Goal: Information Seeking & Learning: Check status

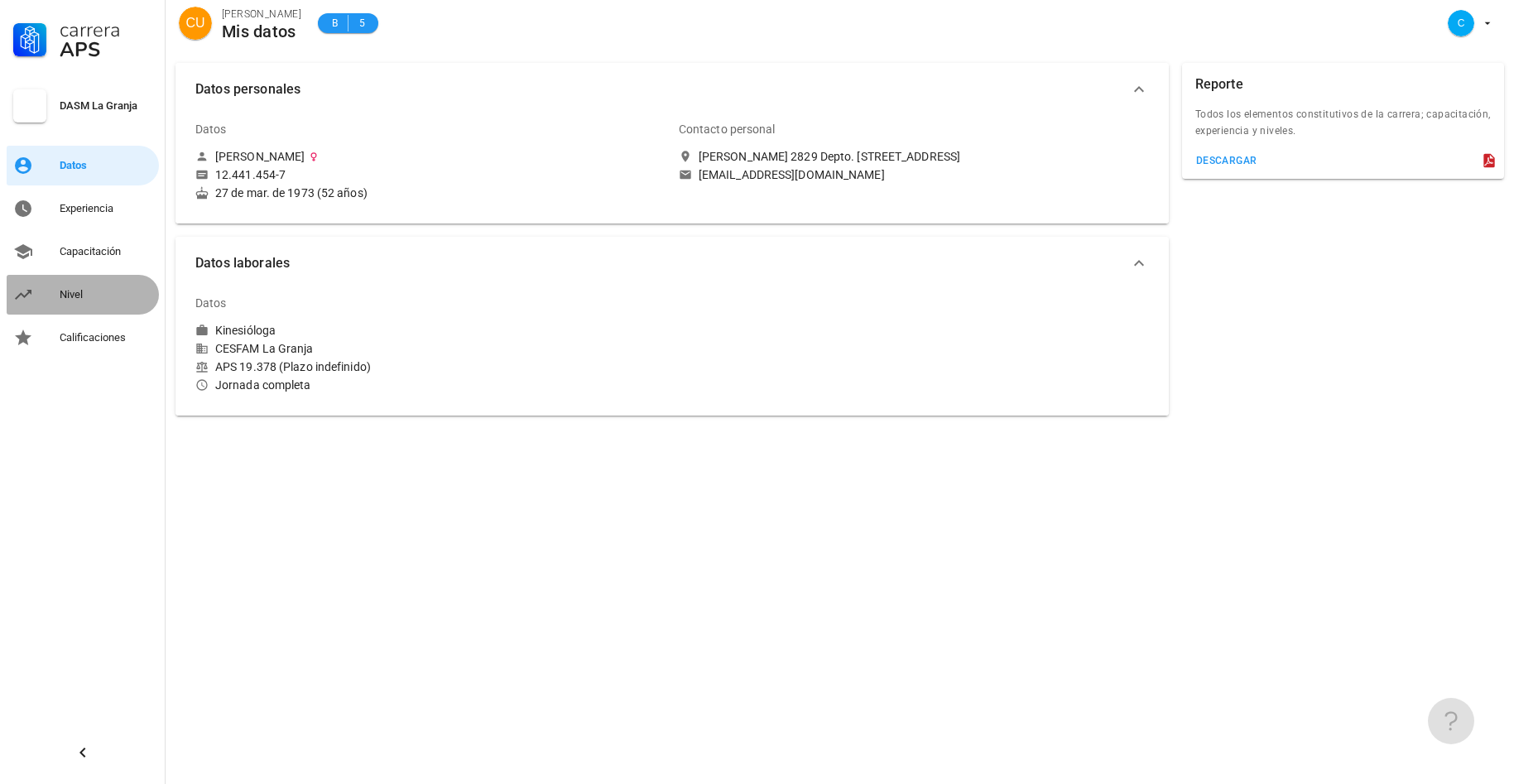
click at [69, 296] on div "Nivel" at bounding box center [106, 294] width 93 height 13
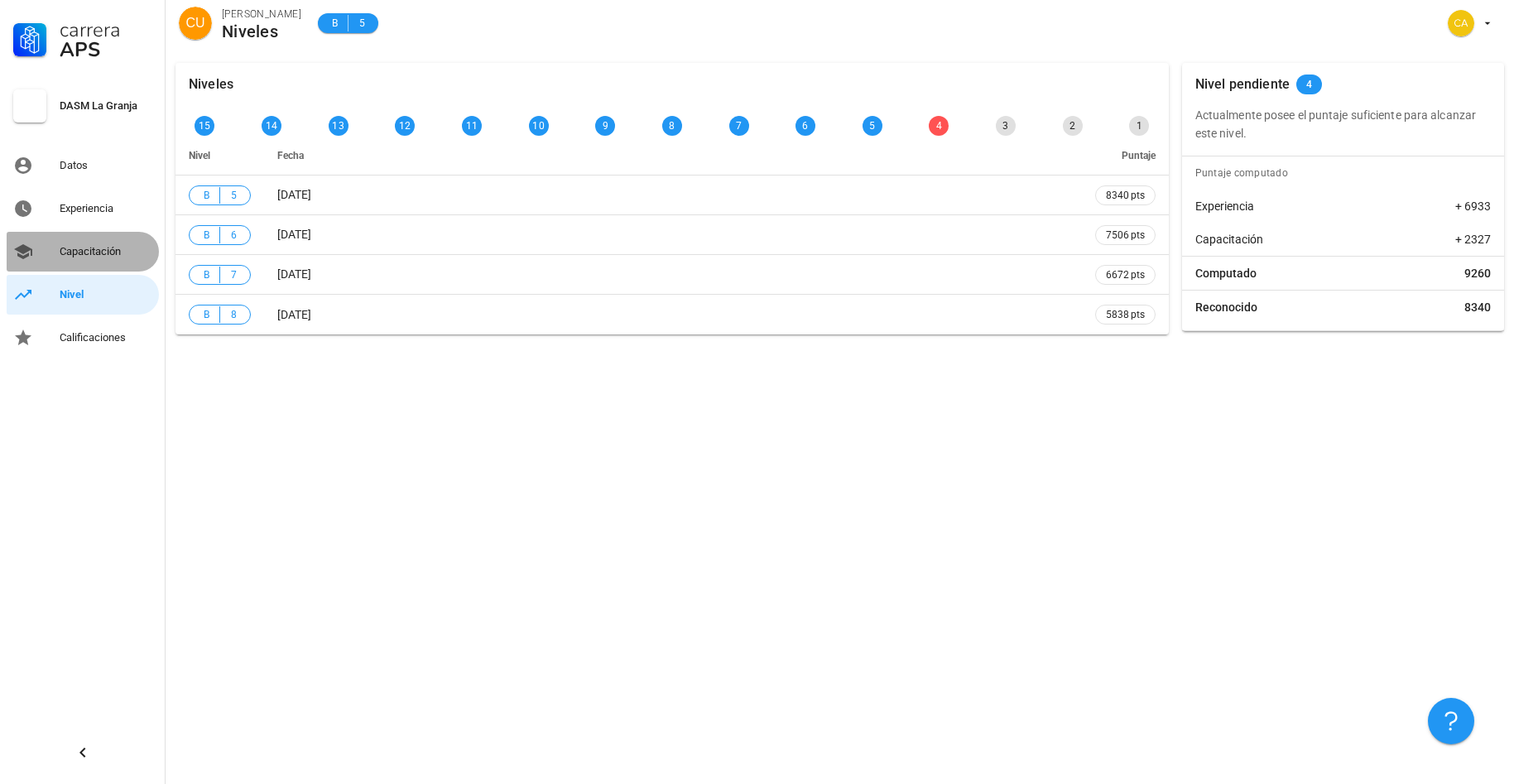
click at [109, 250] on div "Capacitación" at bounding box center [106, 251] width 93 height 13
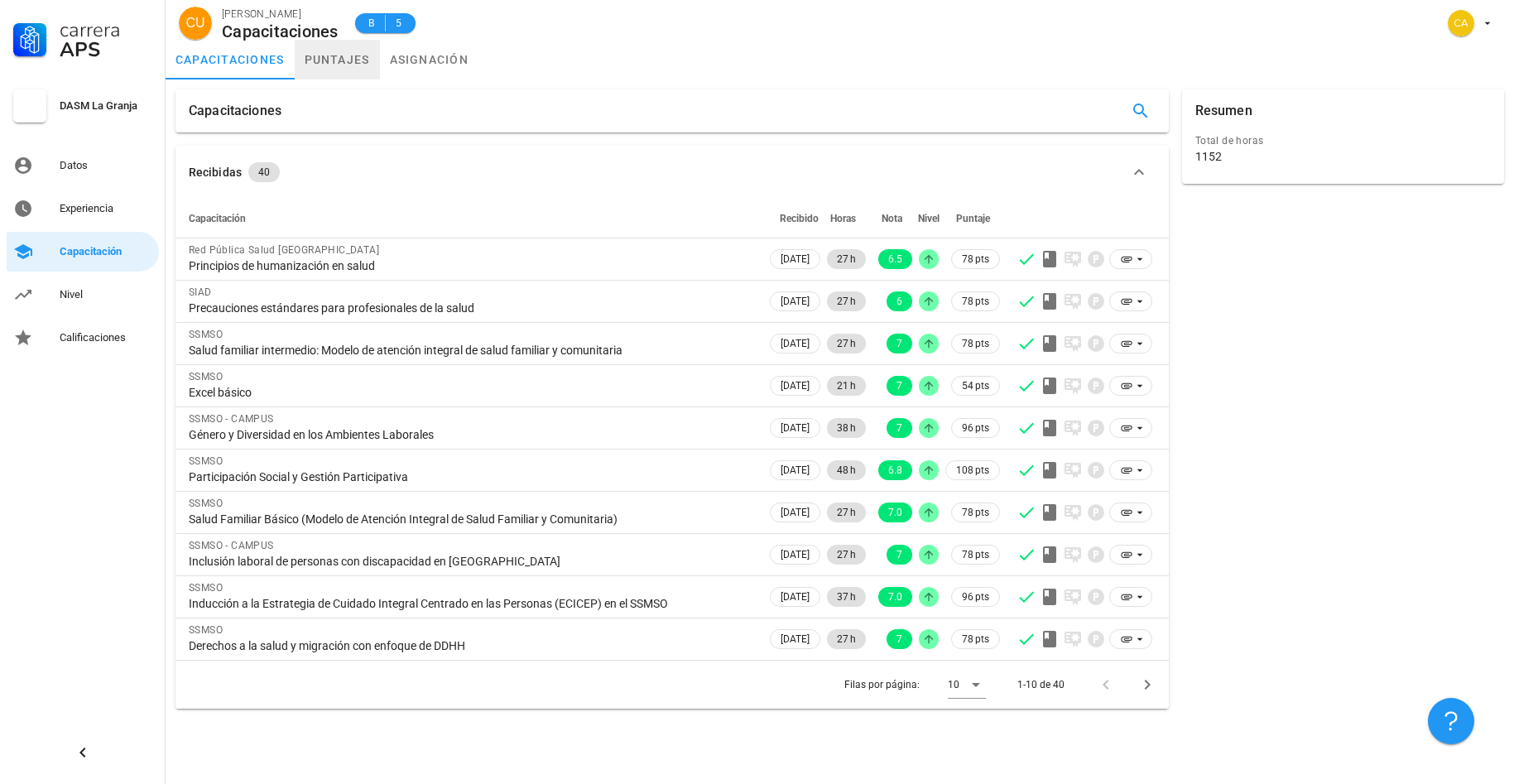
click at [347, 59] on link "puntajes" at bounding box center [338, 59] width 86 height 39
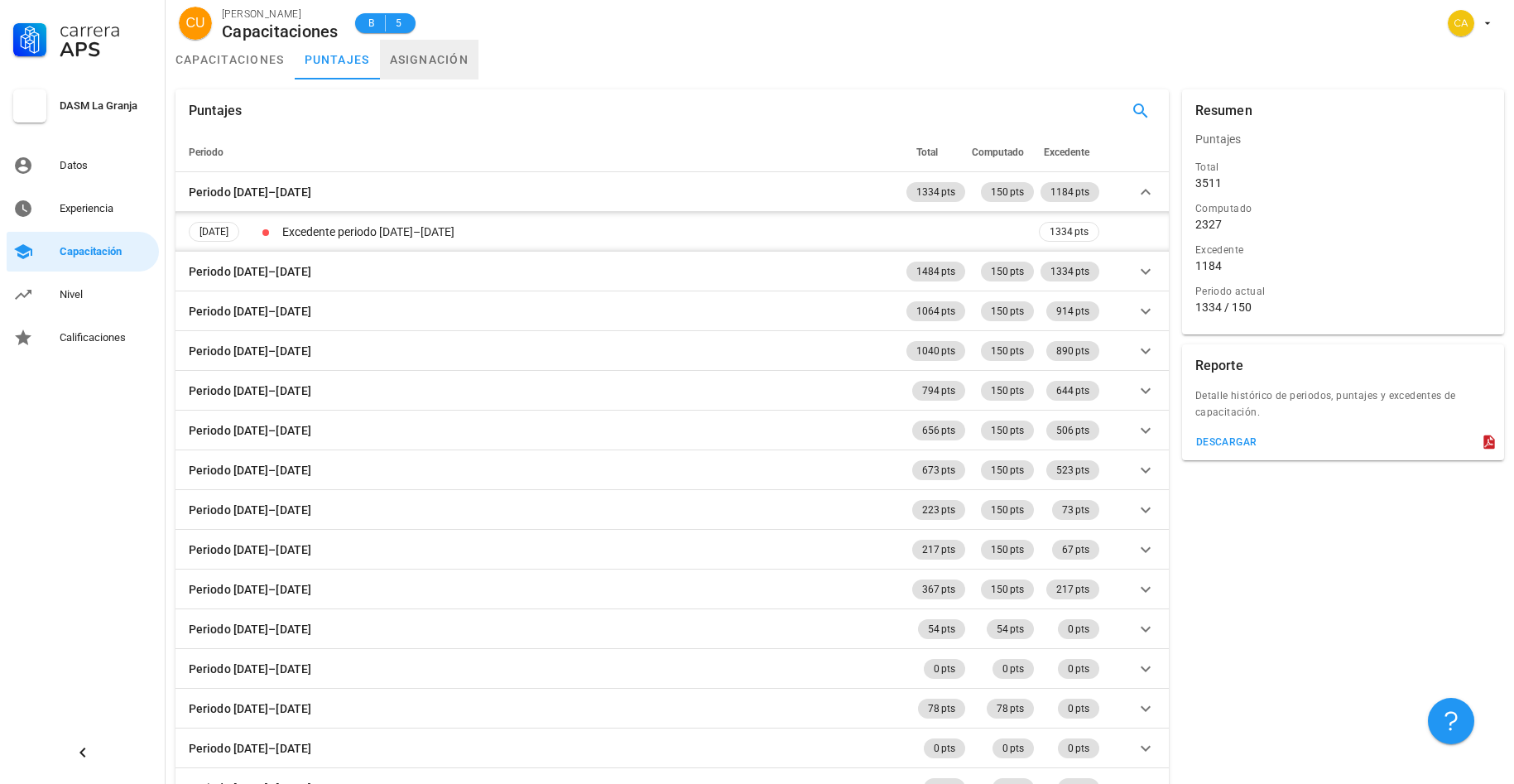
click at [426, 56] on link "asignación" at bounding box center [429, 59] width 99 height 39
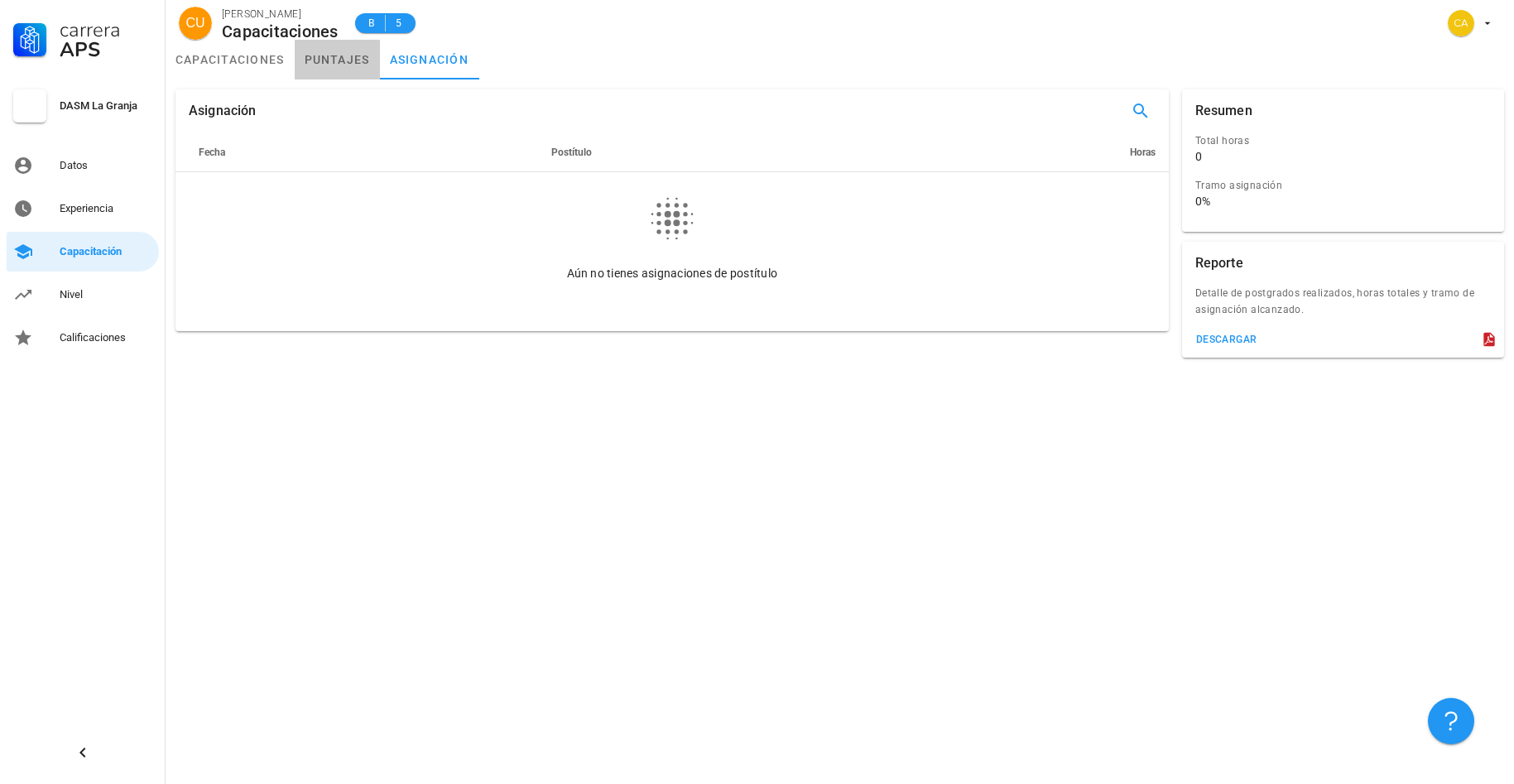
click at [335, 59] on link "puntajes" at bounding box center [338, 59] width 86 height 39
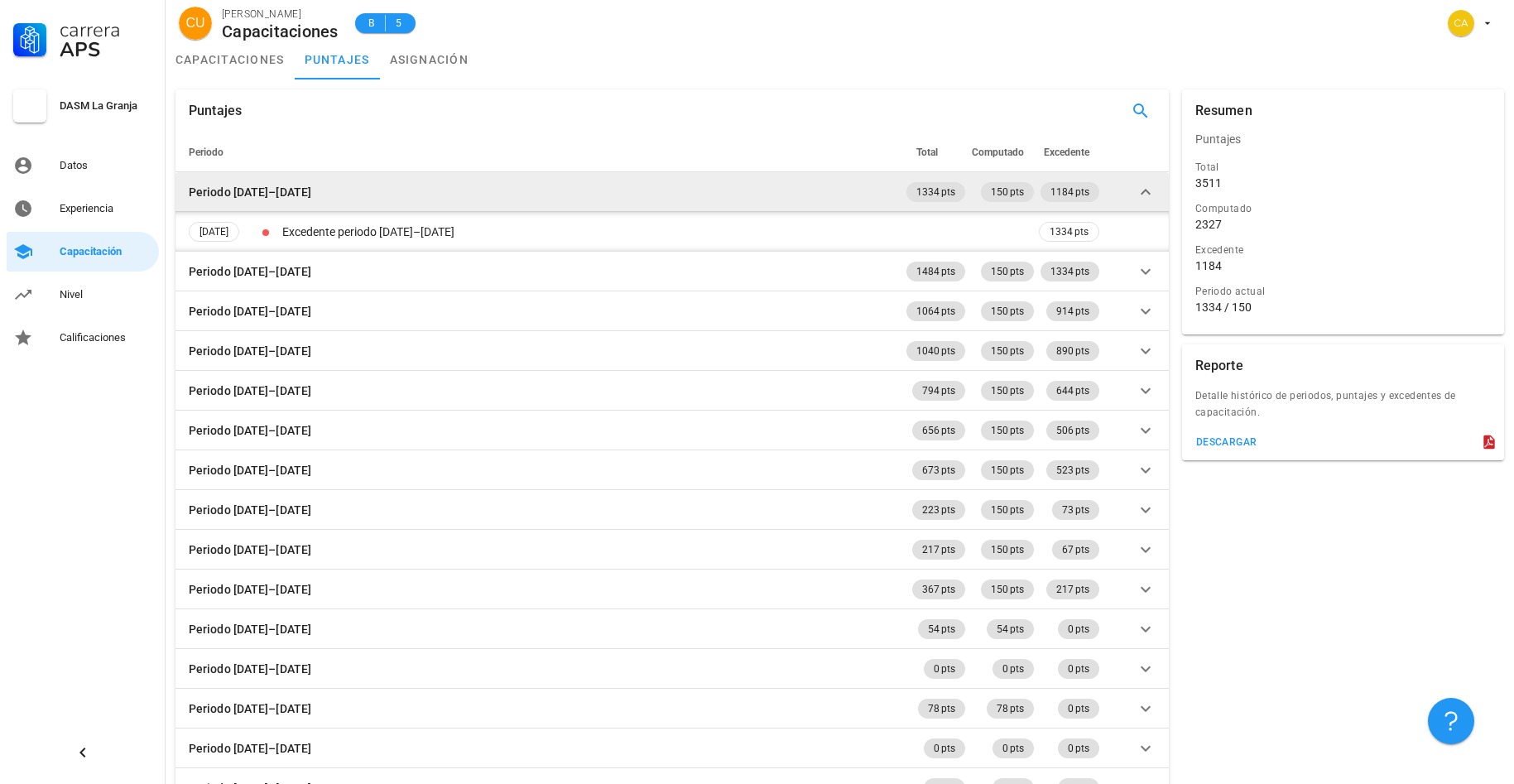
click at [1150, 191] on icon at bounding box center [1145, 192] width 20 height 20
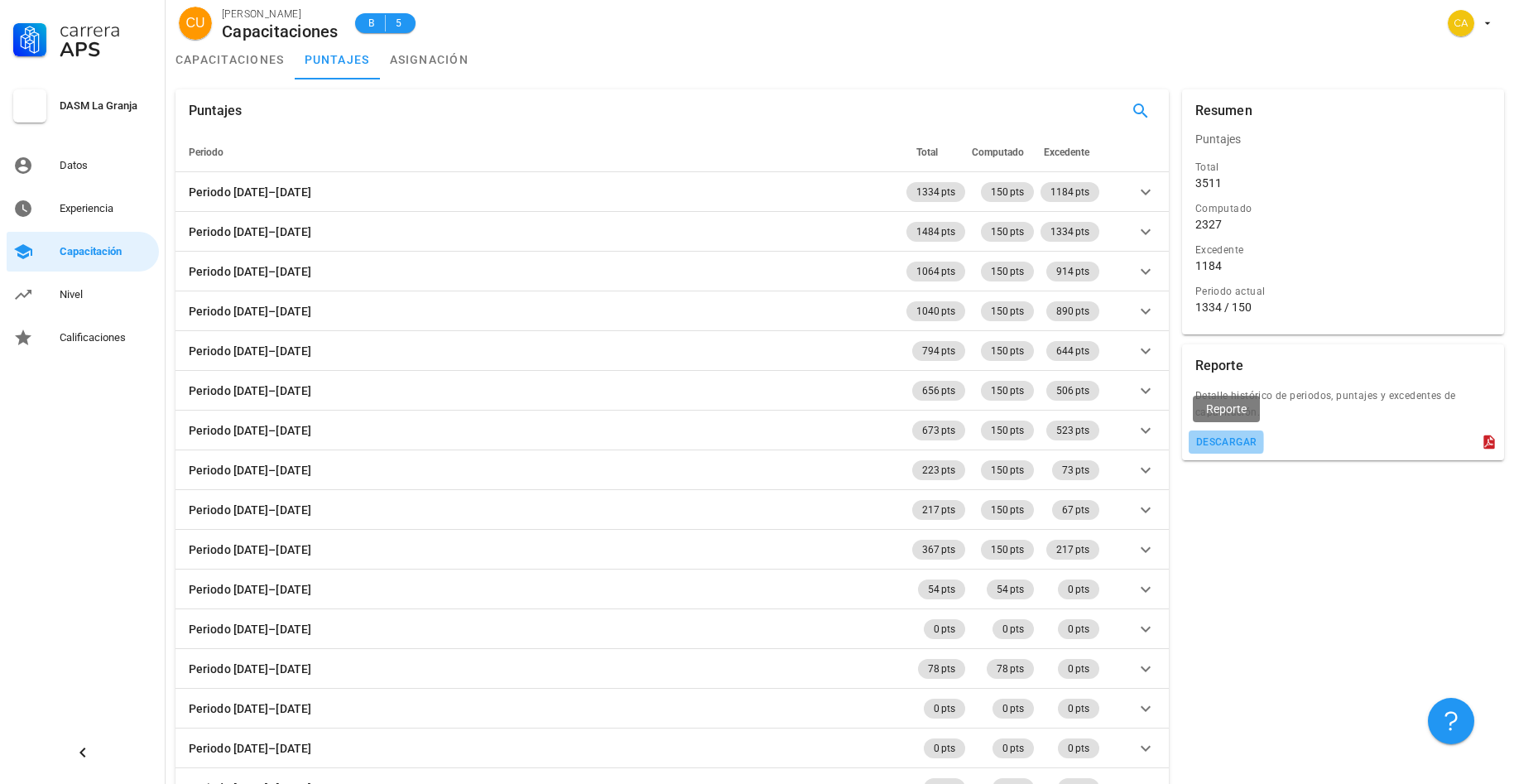
click at [1235, 443] on div "descargar" at bounding box center [1226, 442] width 62 height 12
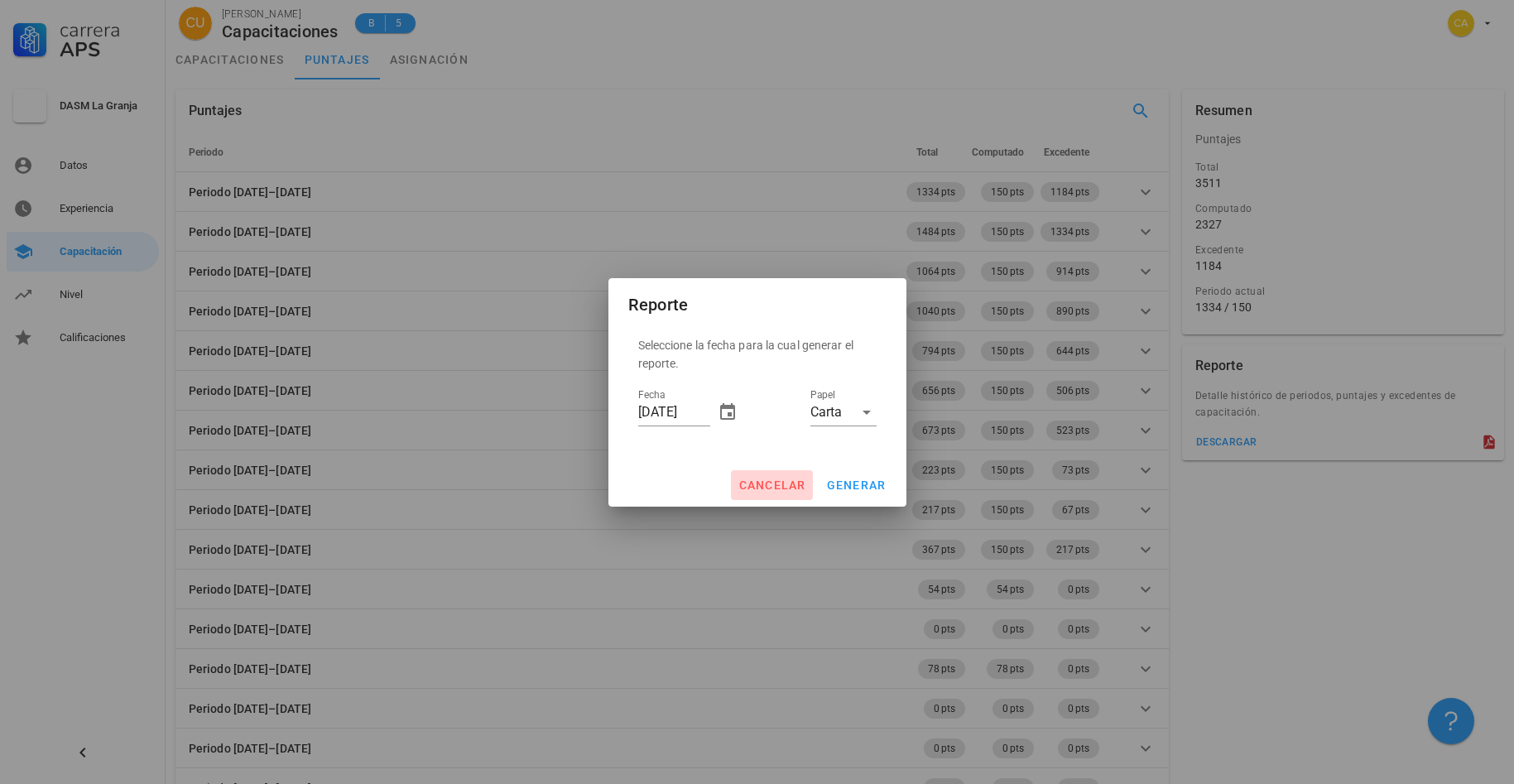
click at [765, 484] on span "cancelar" at bounding box center [771, 484] width 68 height 13
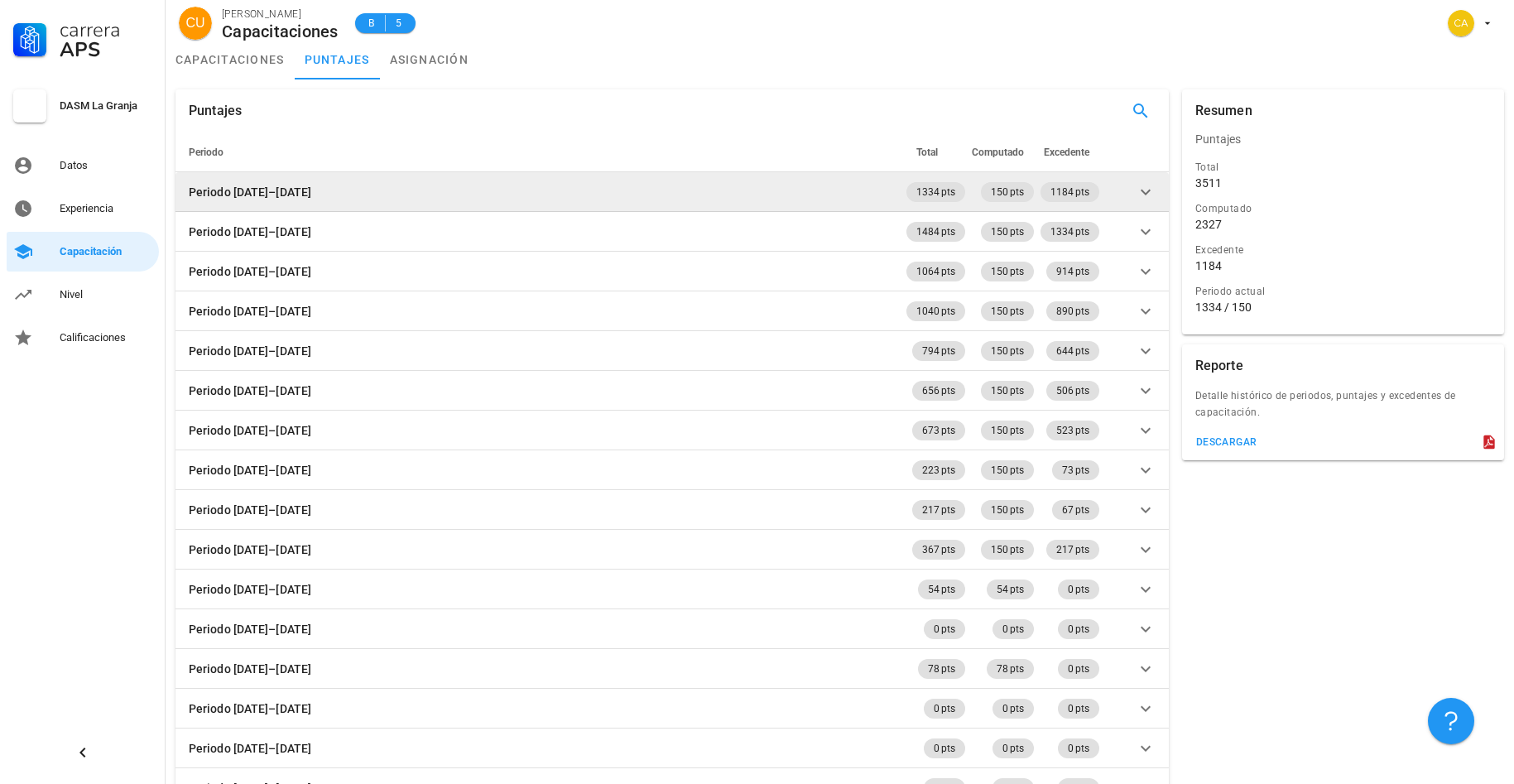
click at [271, 189] on div "Periodo 2025–2026" at bounding box center [249, 191] width 123 height 18
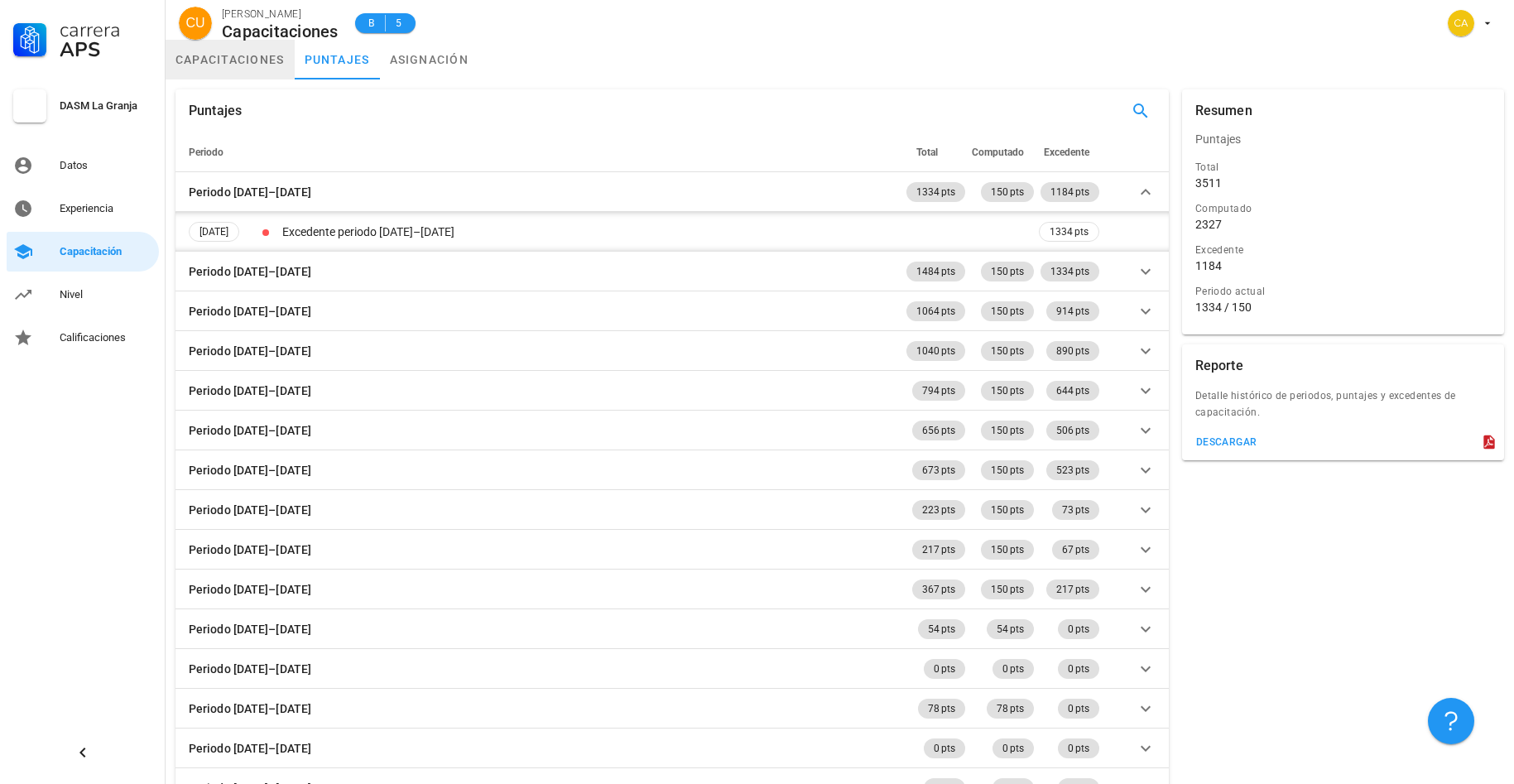
click at [235, 62] on link "capacitaciones" at bounding box center [230, 59] width 129 height 39
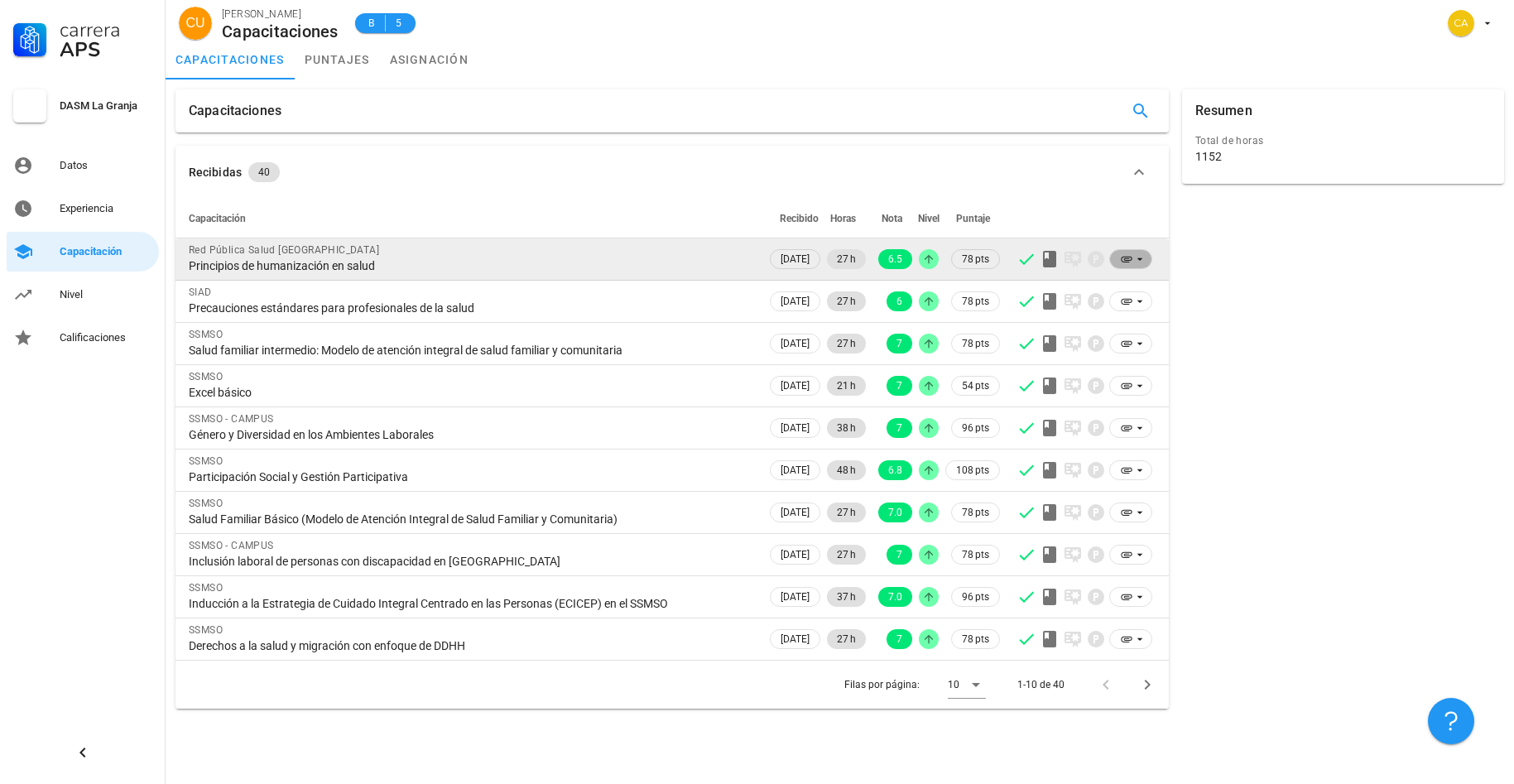
click at [1124, 256] on icon at bounding box center [1126, 259] width 11 height 6
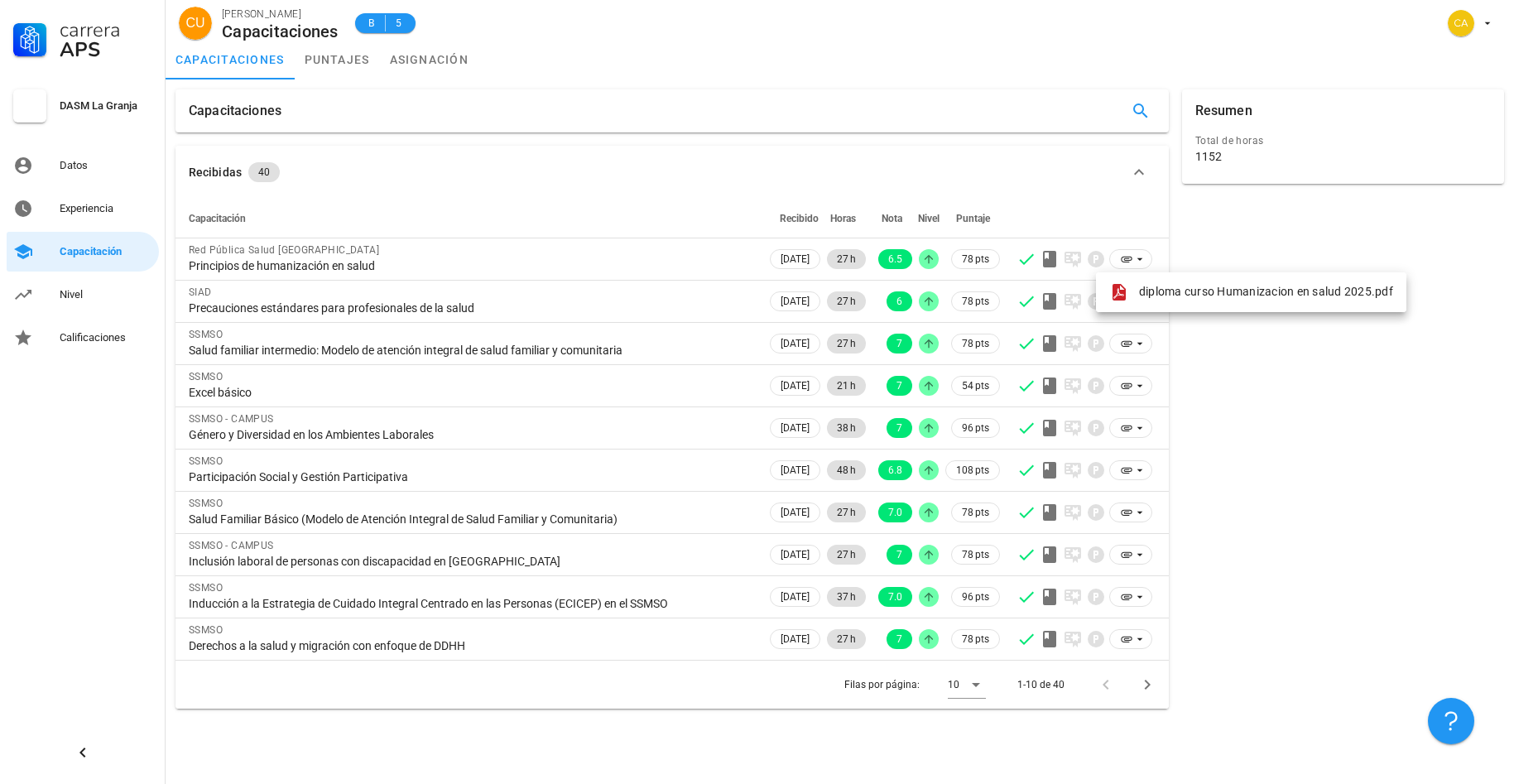
click at [1289, 451] on div "Resumen Total de horas 1152" at bounding box center [1343, 399] width 335 height 632
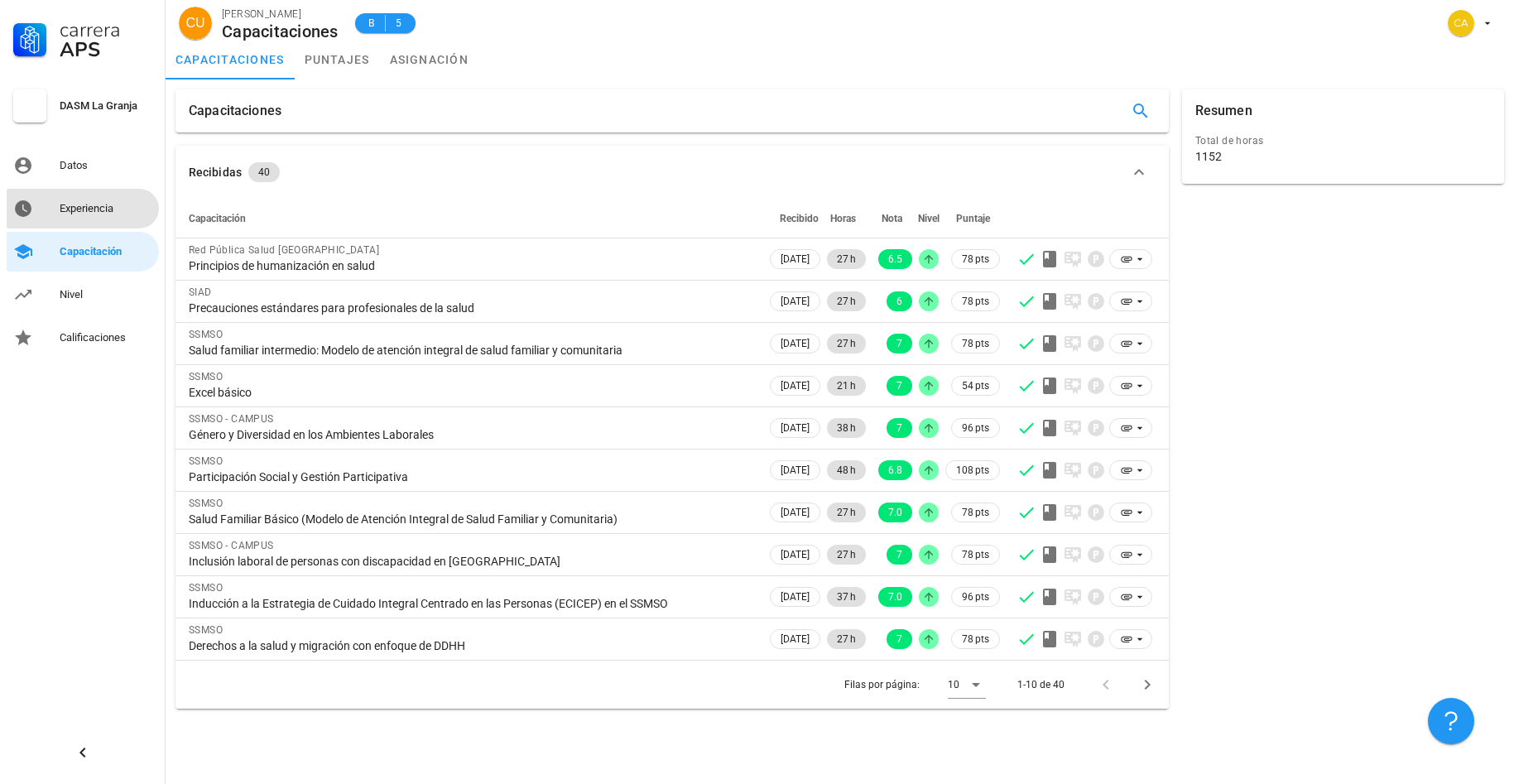
click at [103, 203] on div "Experiencia" at bounding box center [106, 208] width 93 height 13
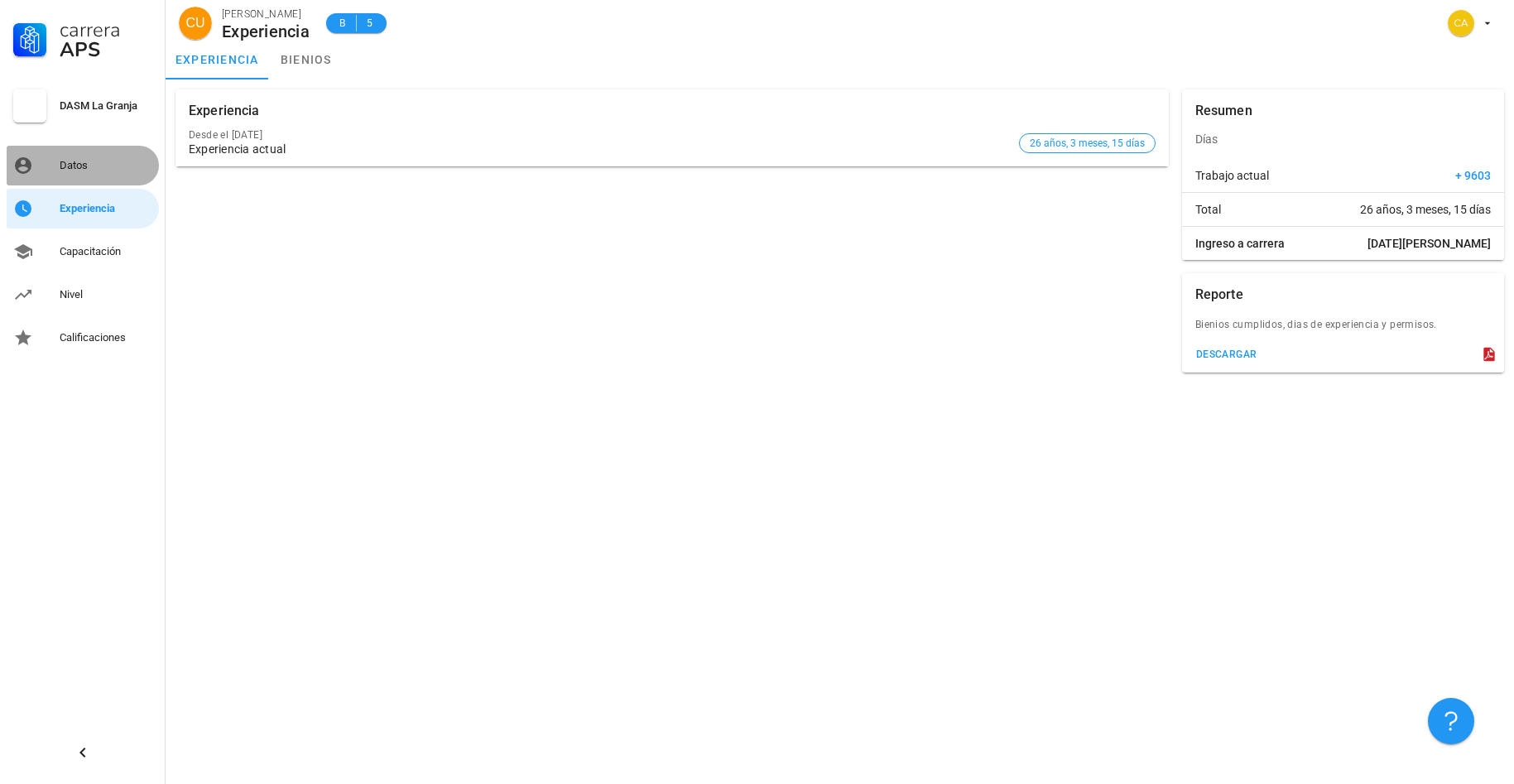
click at [90, 165] on div "Datos" at bounding box center [106, 165] width 93 height 13
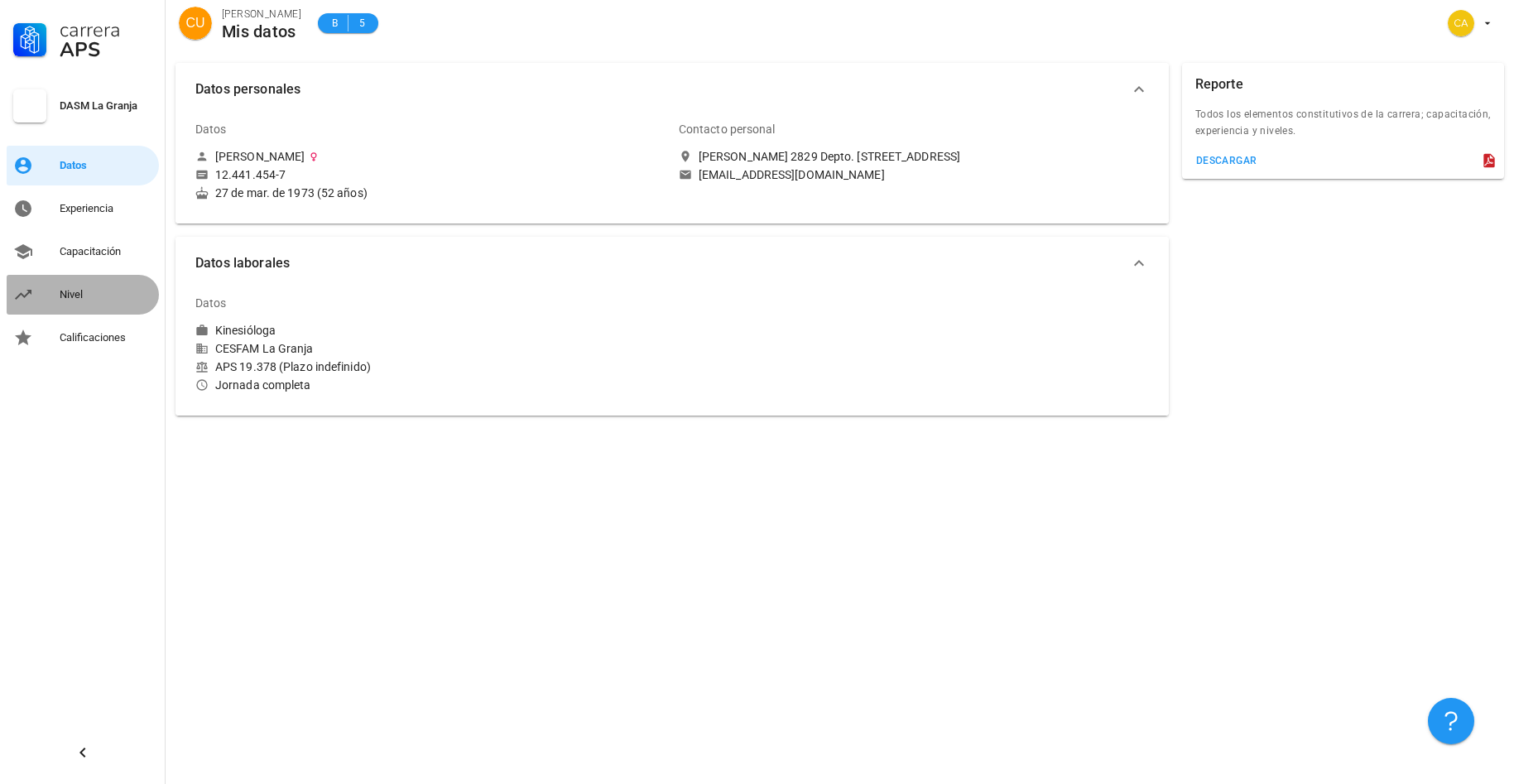
click at [68, 294] on div "Nivel" at bounding box center [106, 294] width 93 height 13
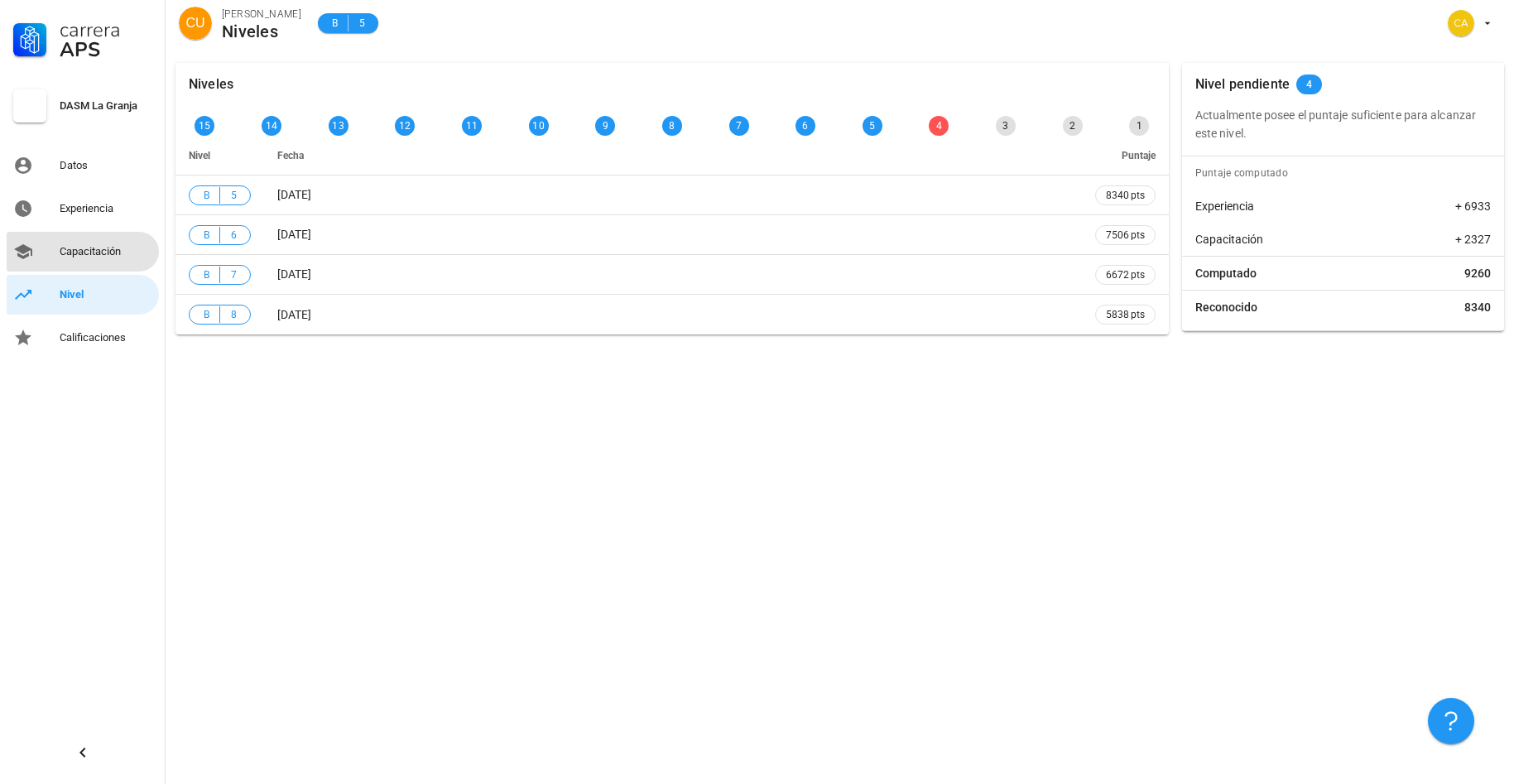
click at [78, 252] on div "Capacitación" at bounding box center [106, 251] width 93 height 13
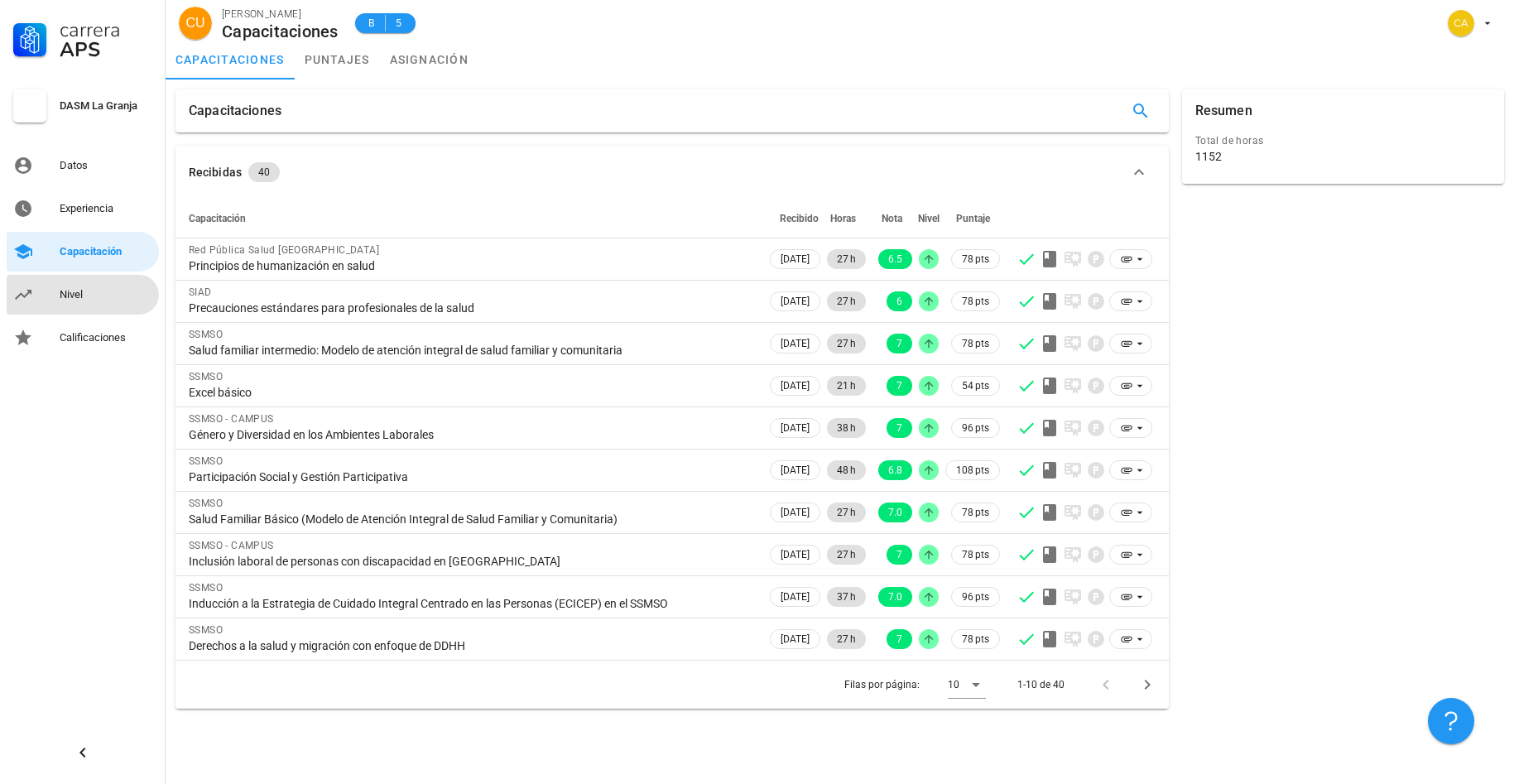
click at [72, 296] on div "Nivel" at bounding box center [106, 294] width 93 height 13
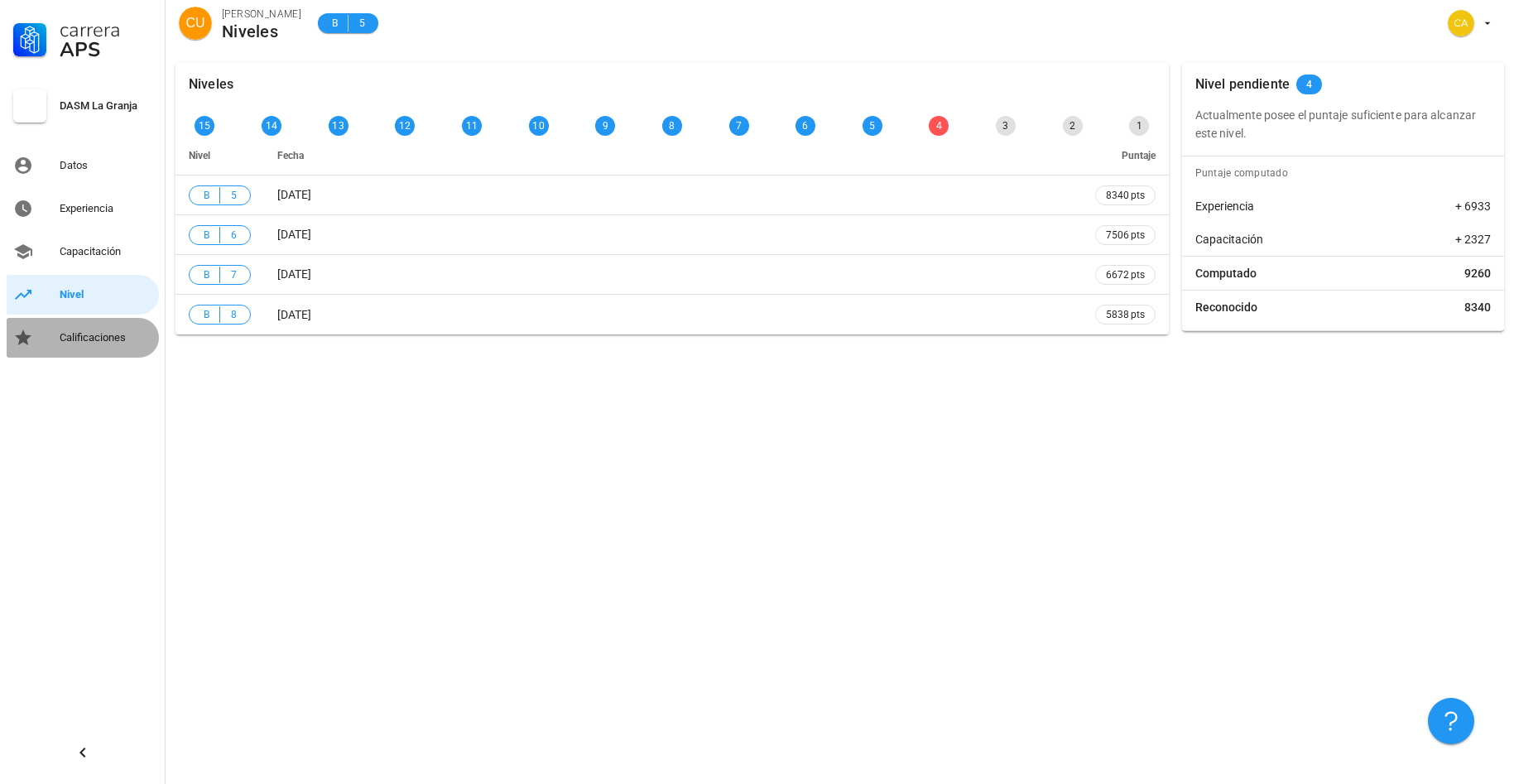
click at [94, 339] on div "Calificaciones" at bounding box center [106, 337] width 93 height 13
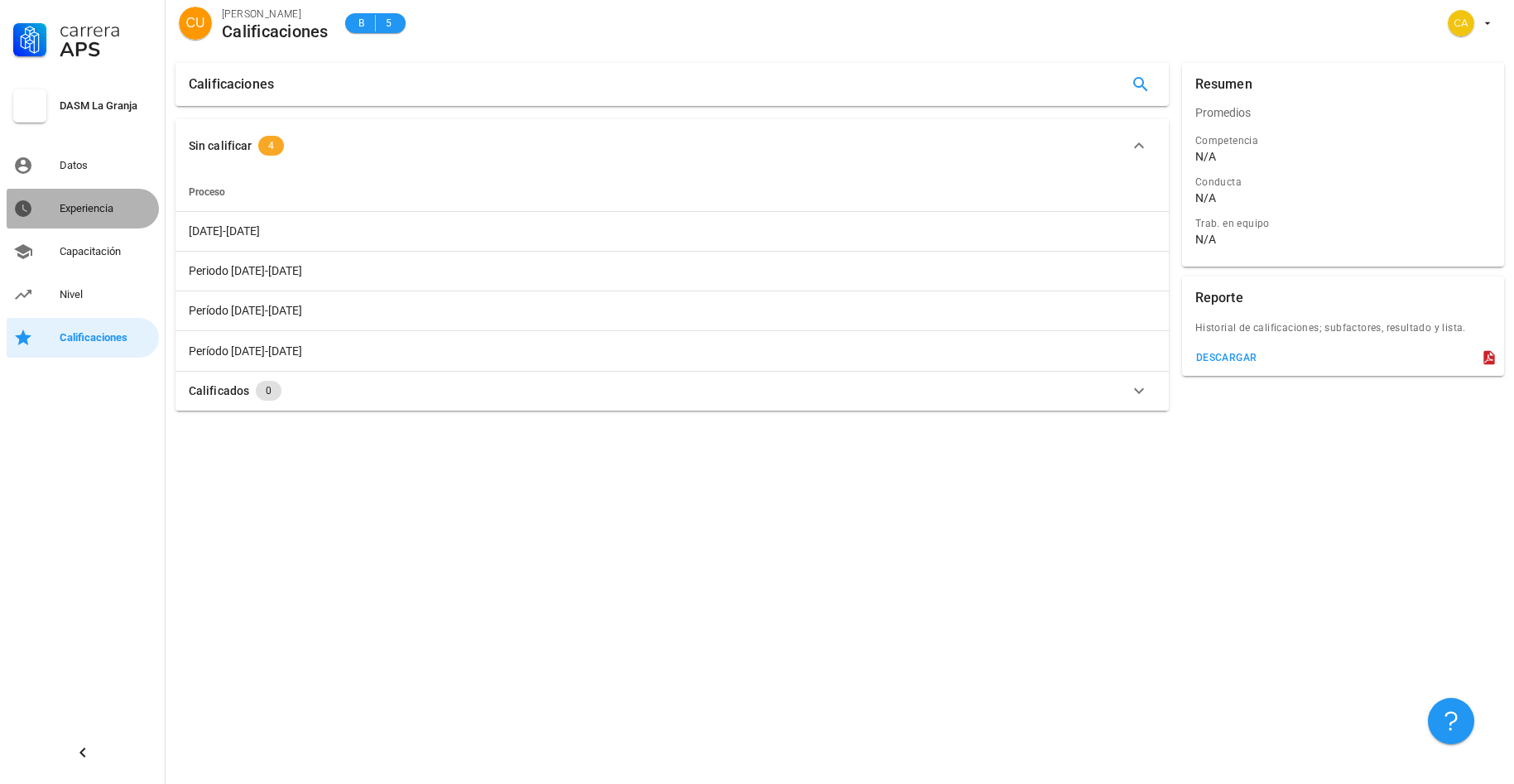
click at [99, 207] on div "Experiencia" at bounding box center [106, 208] width 93 height 13
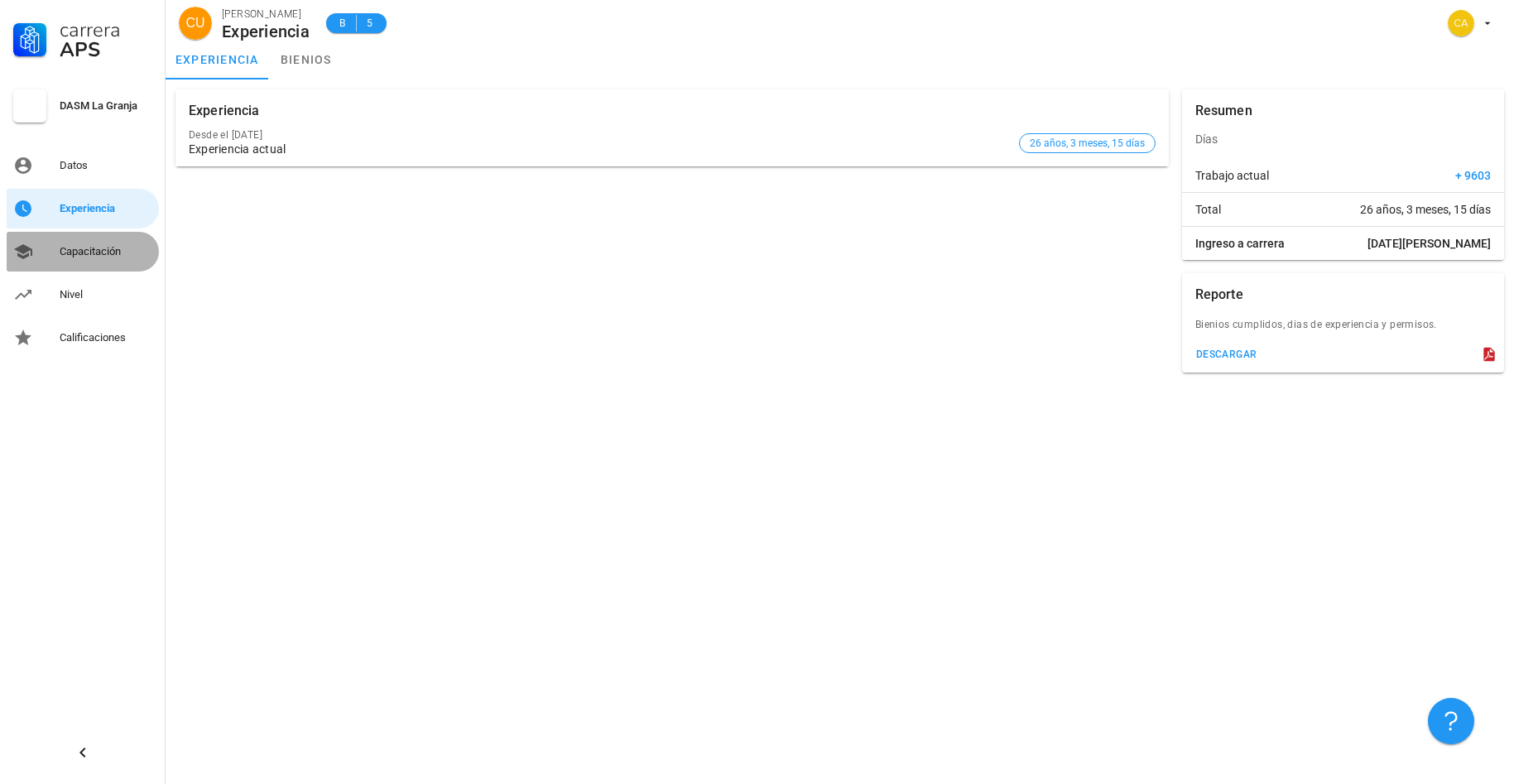
click at [87, 256] on div "Capacitación" at bounding box center [106, 251] width 93 height 13
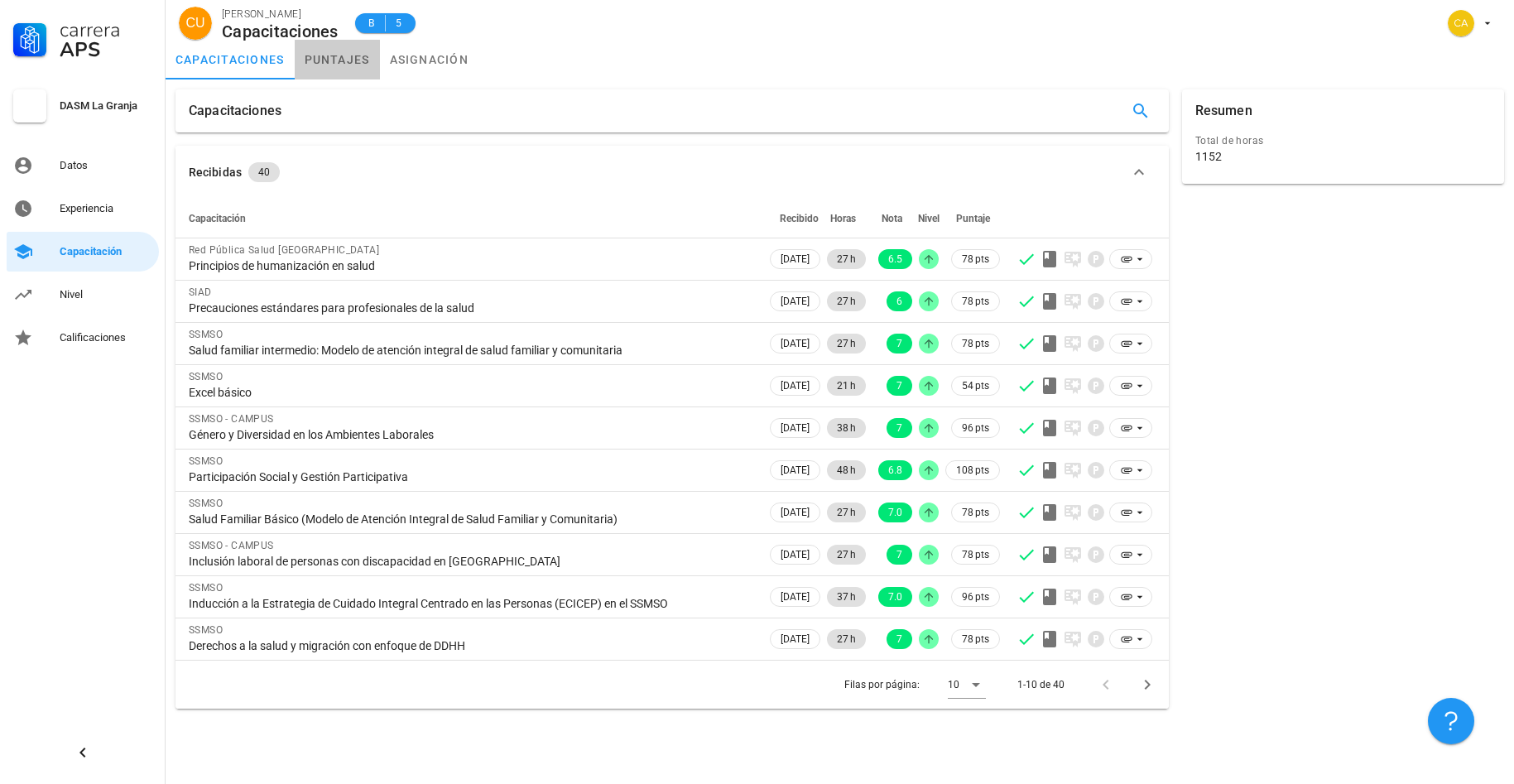
click at [341, 59] on link "puntajes" at bounding box center [338, 59] width 86 height 39
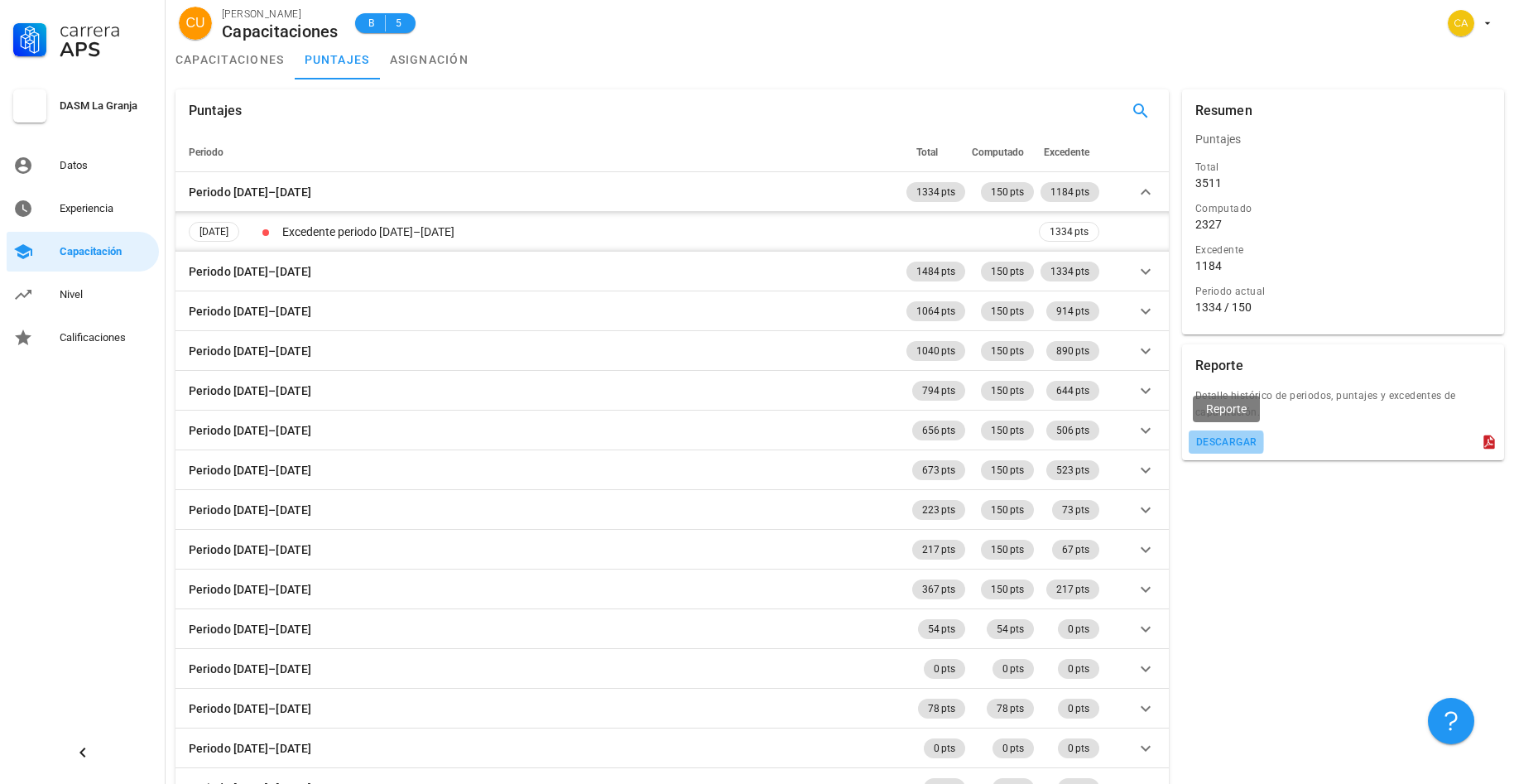
click at [1240, 440] on div "descargar" at bounding box center [1226, 442] width 62 height 12
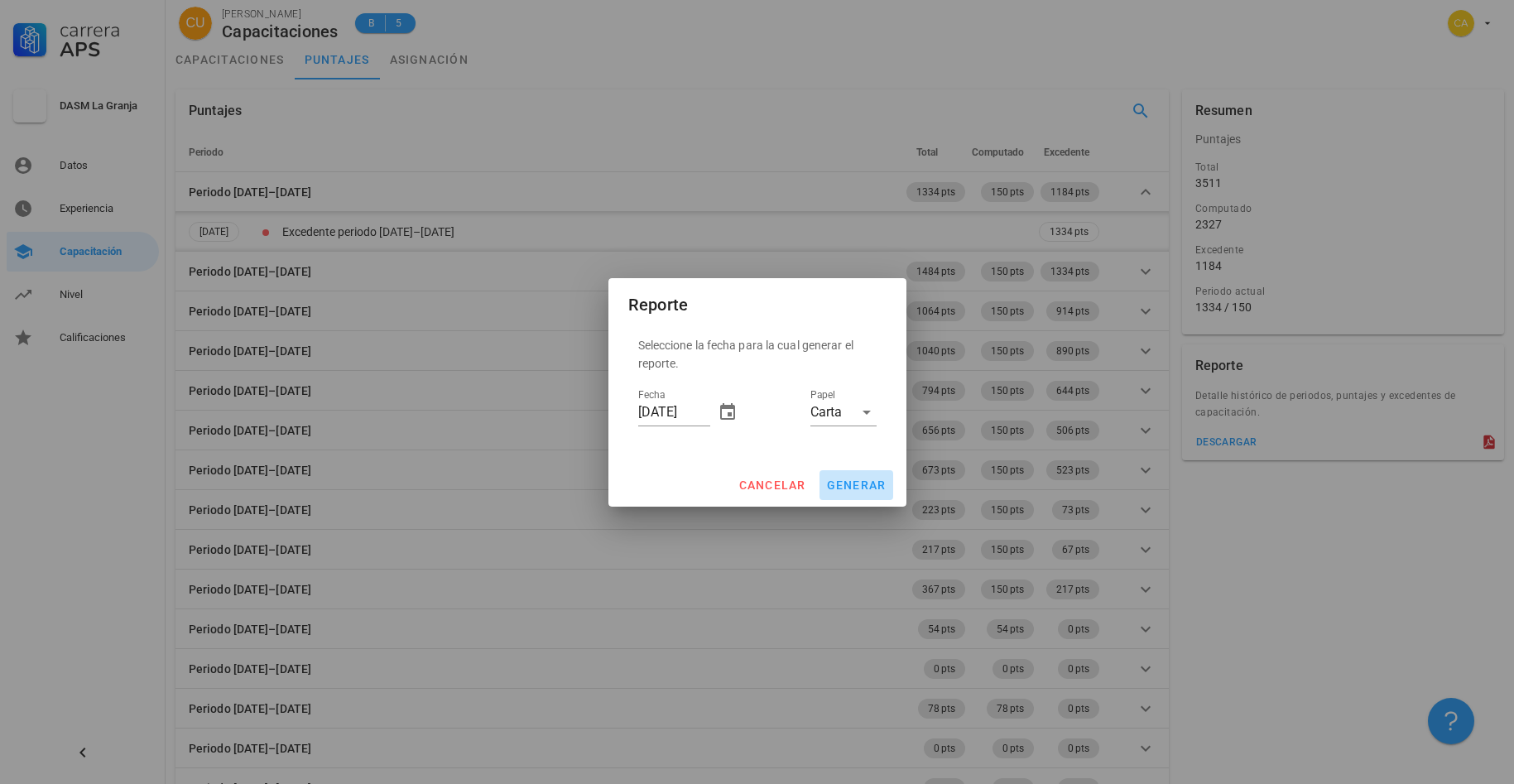
click at [848, 486] on span "generar" at bounding box center [856, 484] width 61 height 13
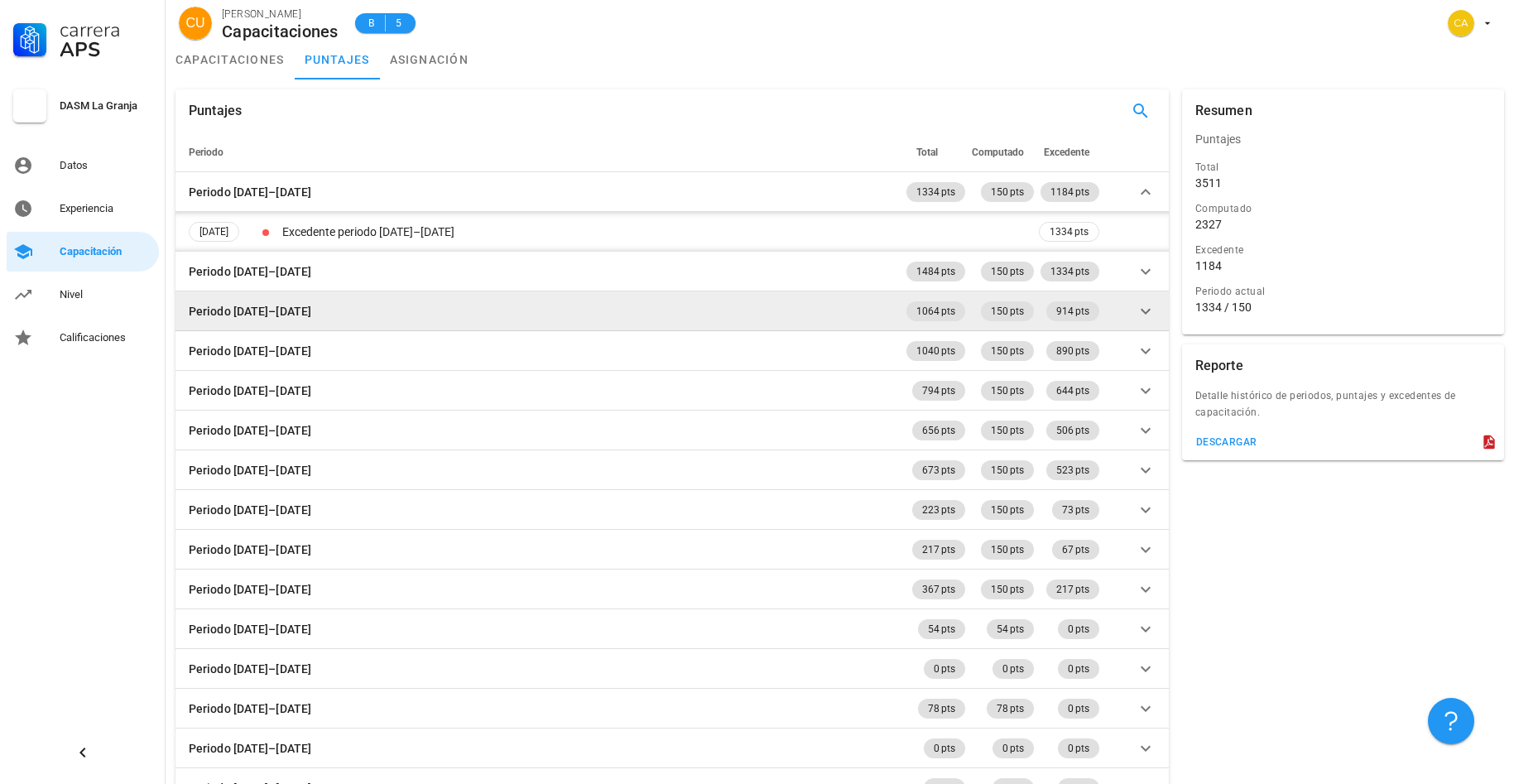
click at [1146, 314] on icon at bounding box center [1145, 311] width 20 height 20
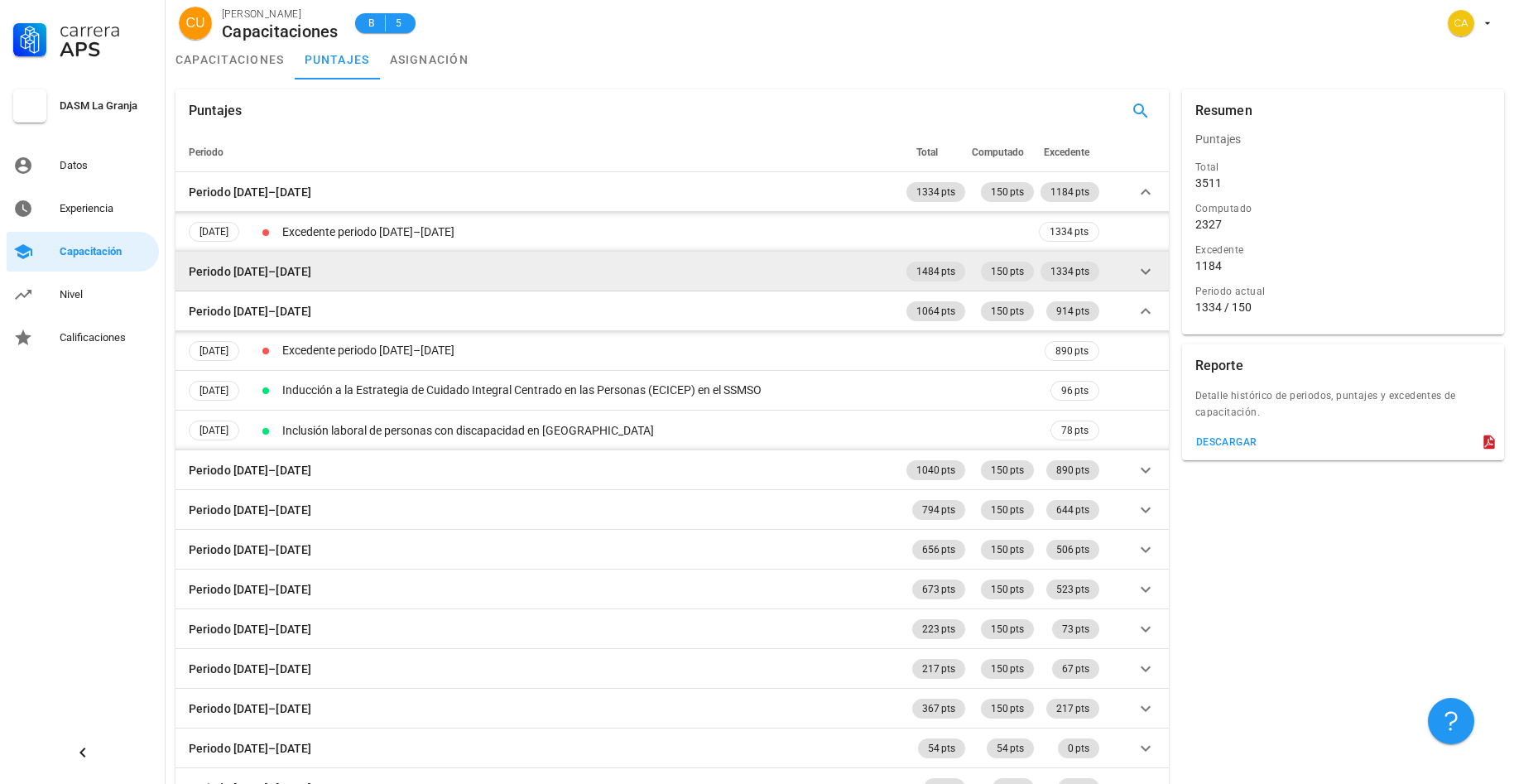
click at [1148, 272] on icon at bounding box center [1146, 271] width 10 height 6
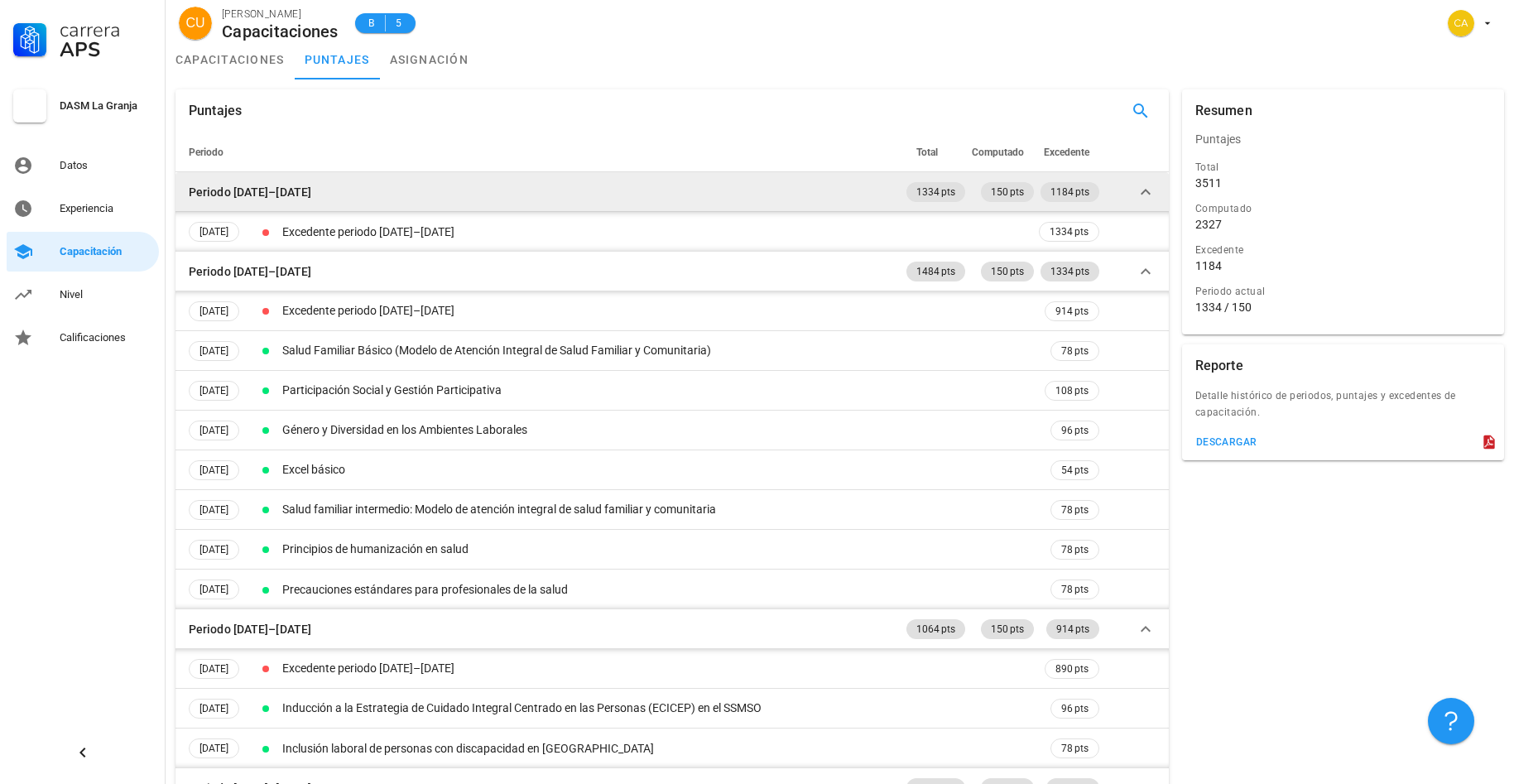
click at [1152, 191] on icon at bounding box center [1145, 192] width 20 height 20
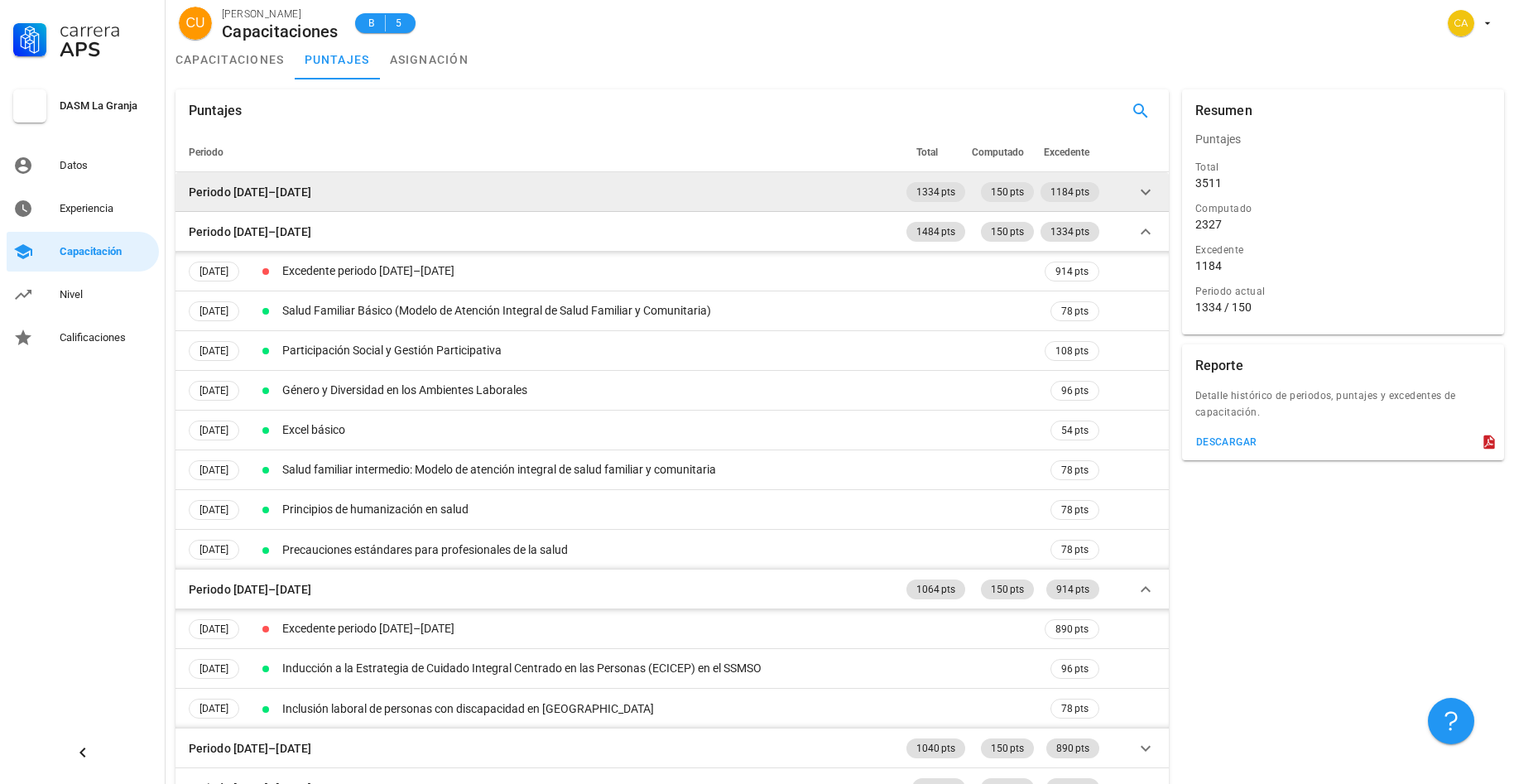
click at [1144, 191] on icon at bounding box center [1145, 192] width 20 height 20
